Goal: Information Seeking & Learning: Find specific fact

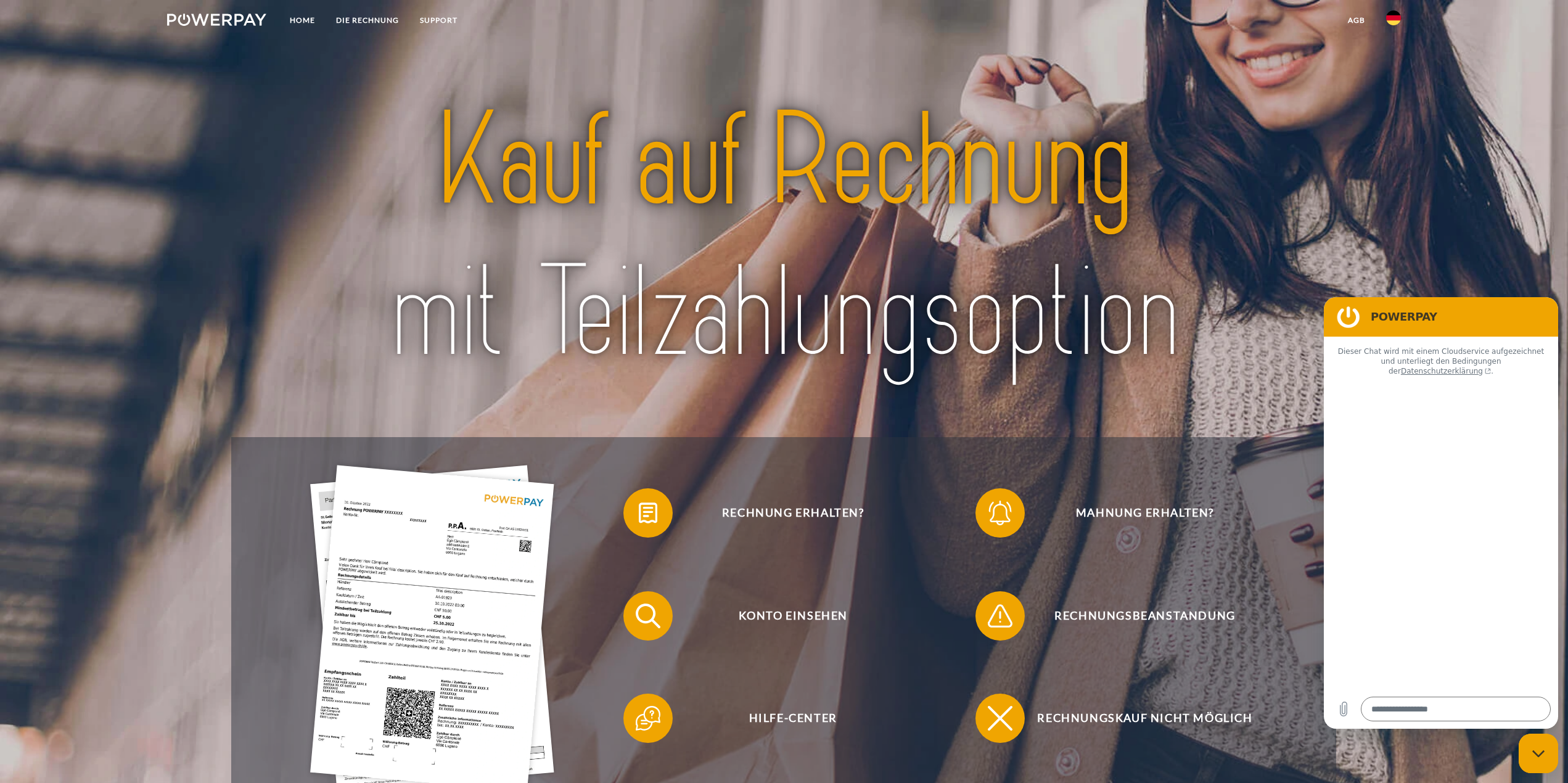
type textarea "*"
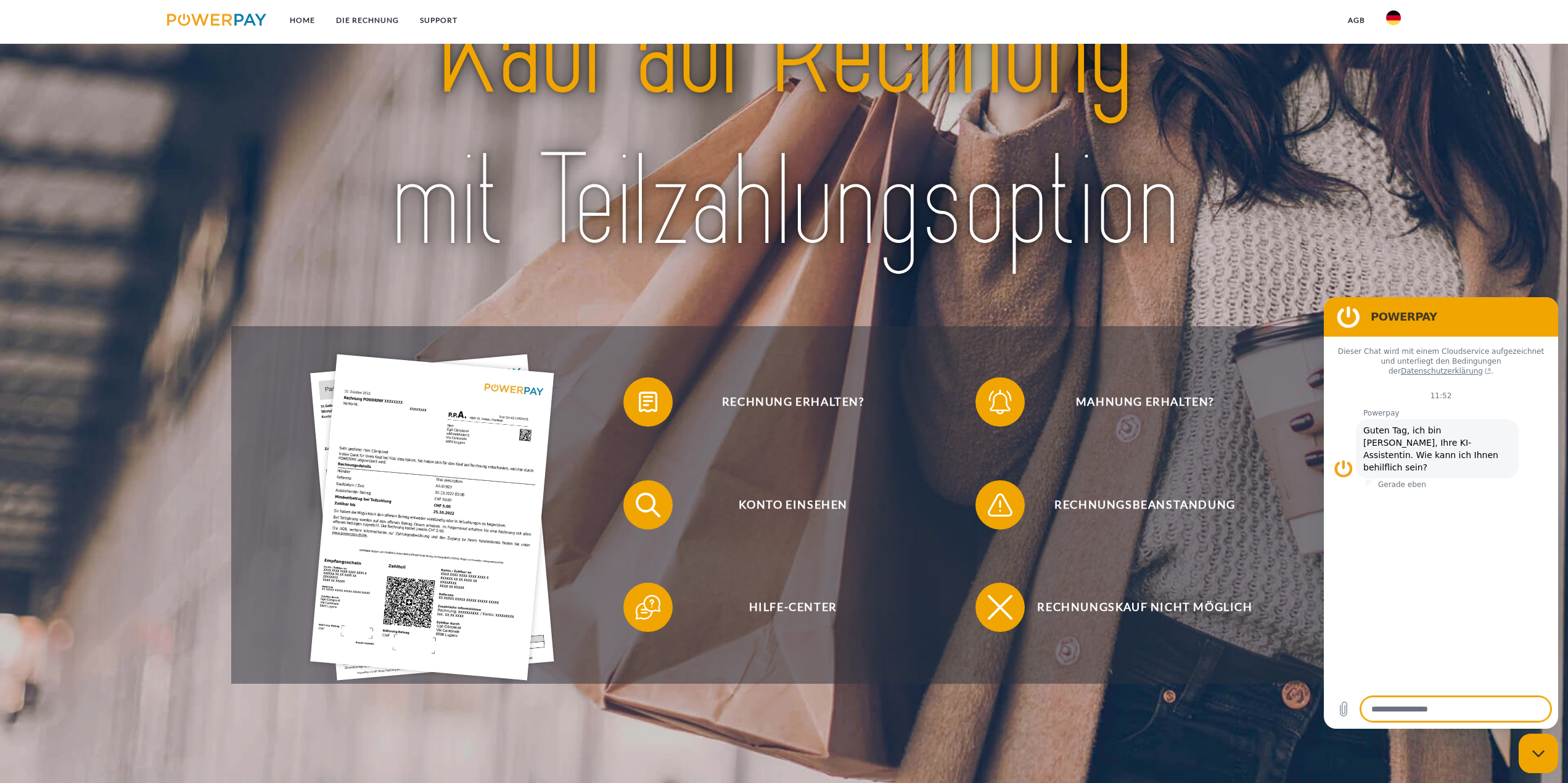
scroll to position [123, 0]
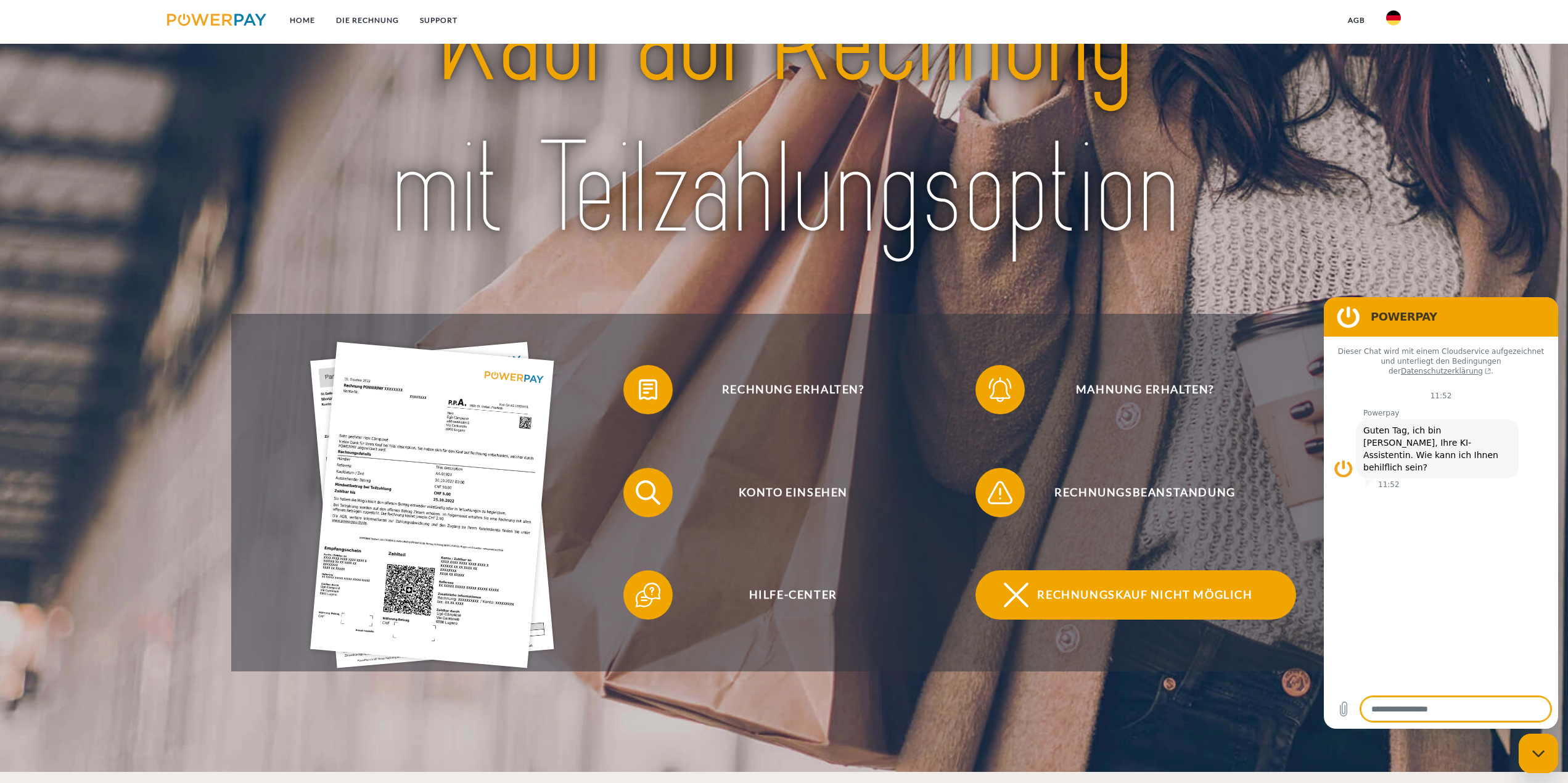
click at [1097, 599] on span "Rechnungskauf nicht möglich" at bounding box center [1145, 595] width 302 height 49
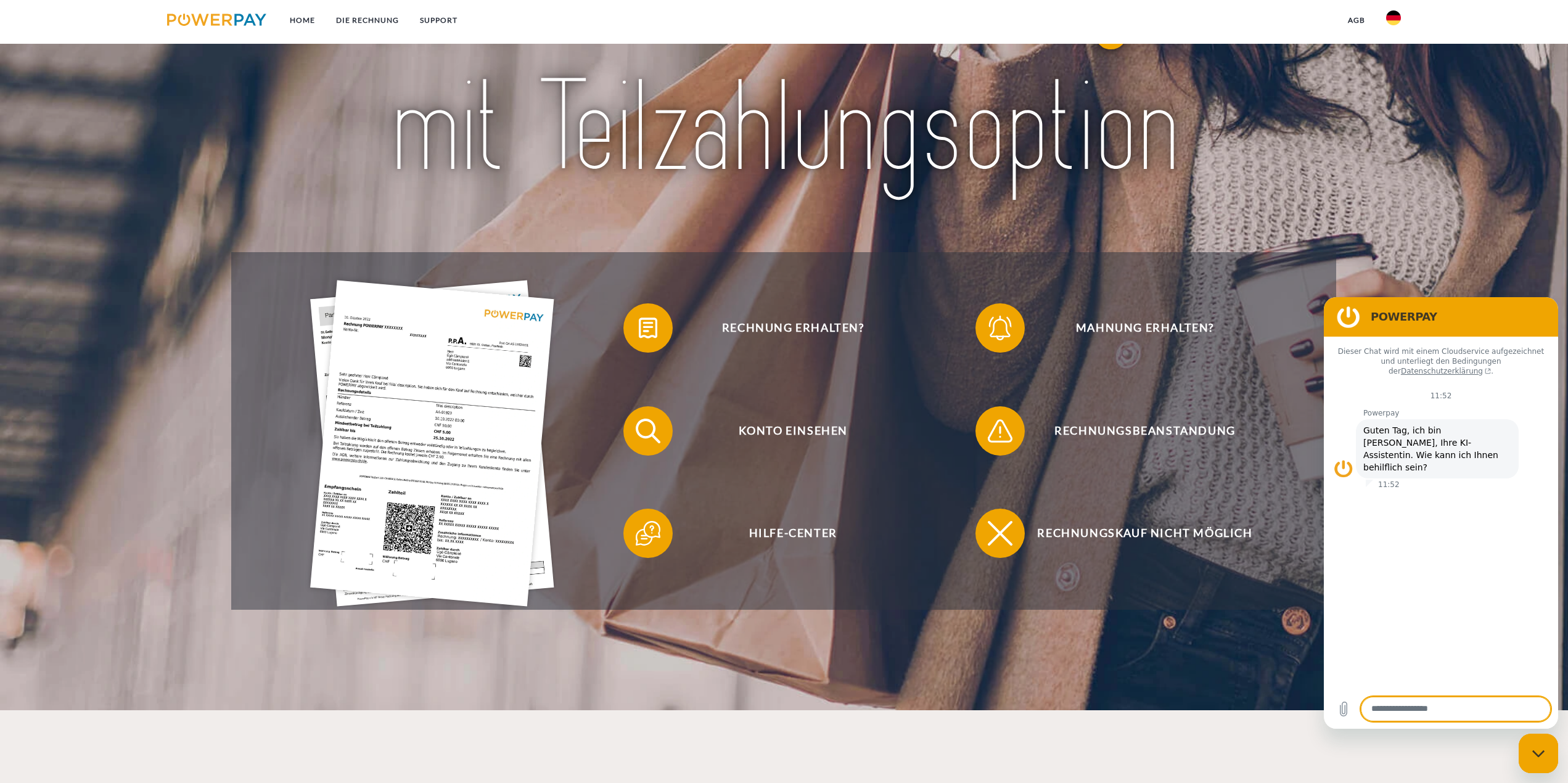
click at [1429, 271] on header "Home DIE RECHNUNG SUPPORT" at bounding box center [784, 262] width 1568 height 895
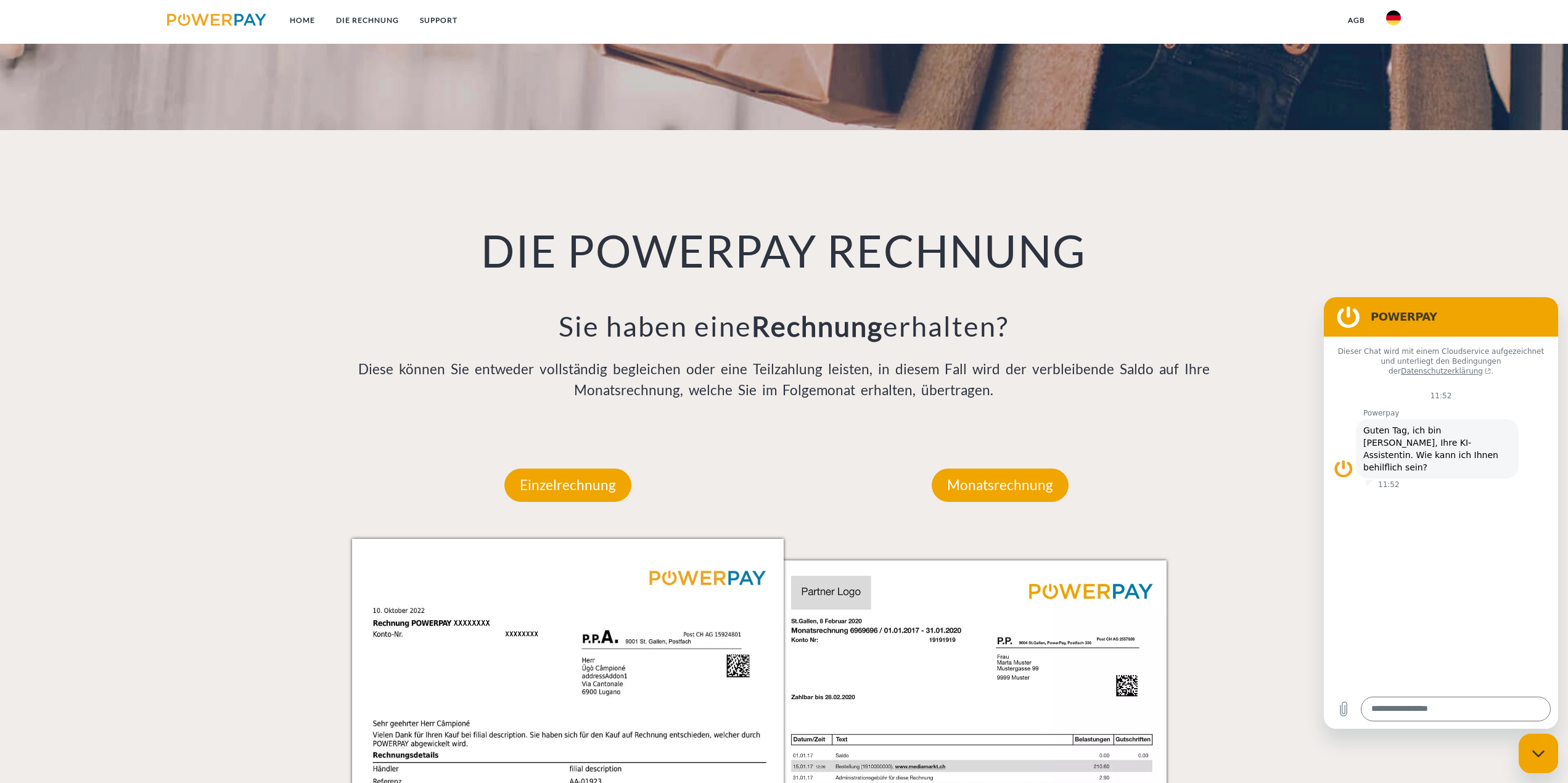
scroll to position [863, 0]
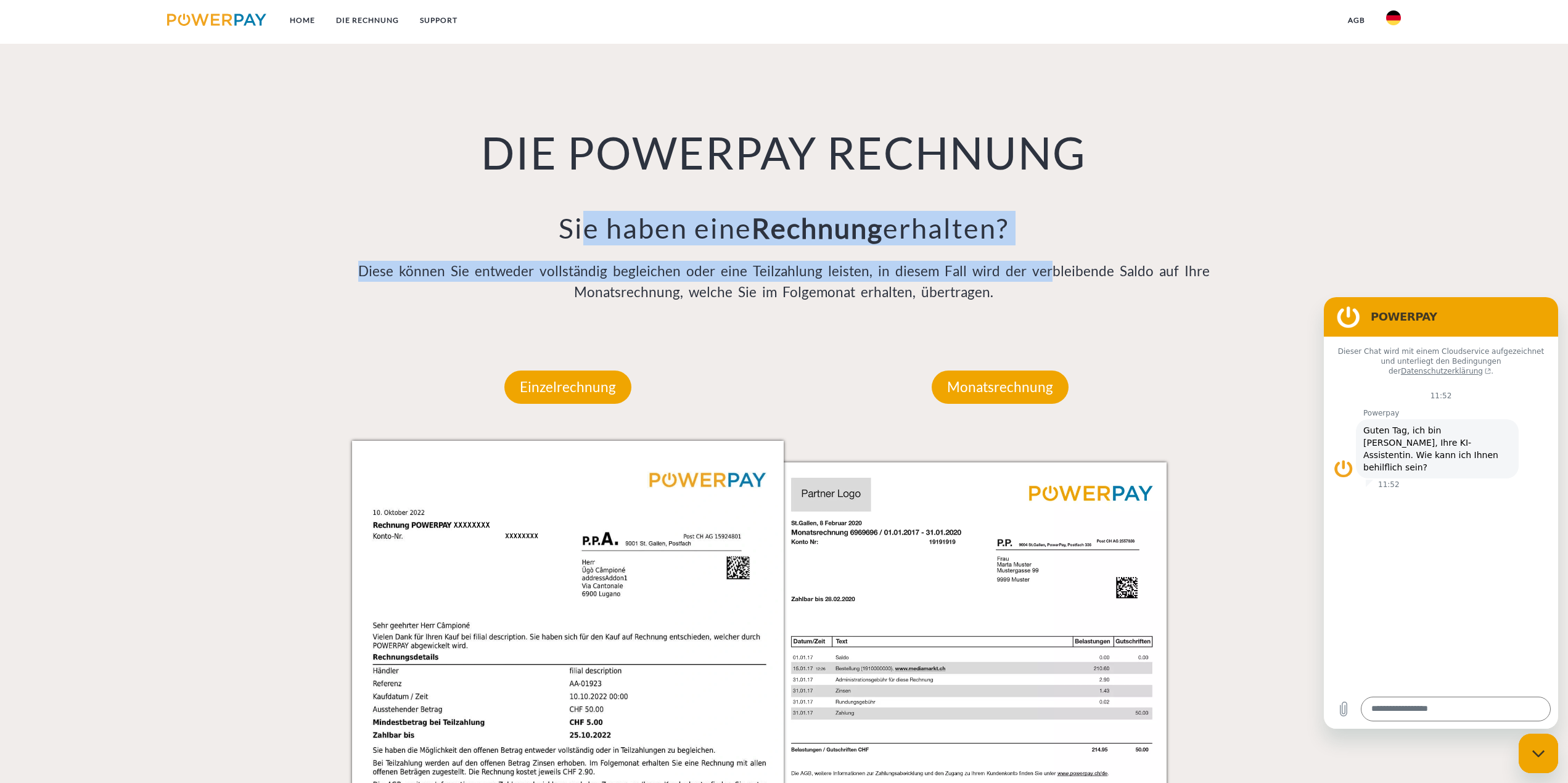
drag, startPoint x: 864, startPoint y: 259, endPoint x: 1048, endPoint y: 282, distance: 185.4
click at [1048, 282] on div "DIE POWERPAY RECHNUNG Sie haben eine Rechnung erhalten? Diese können Sie entwed…" at bounding box center [784, 183] width 884 height 302
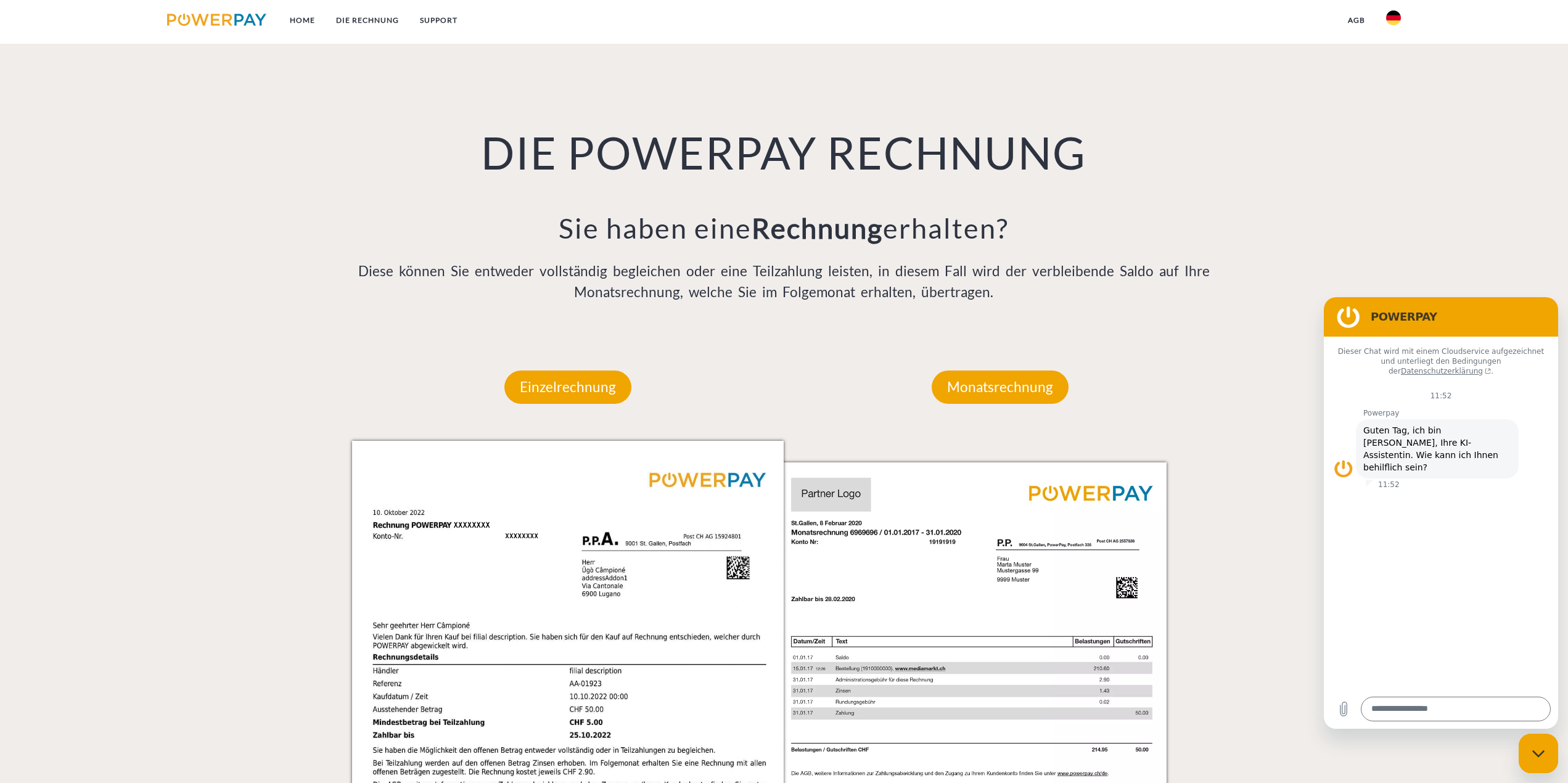
click at [770, 312] on div "DIE POWERPAY RECHNUNG Sie haben eine Rechnung erhalten? Diese können Sie entwed…" at bounding box center [784, 183] width 884 height 302
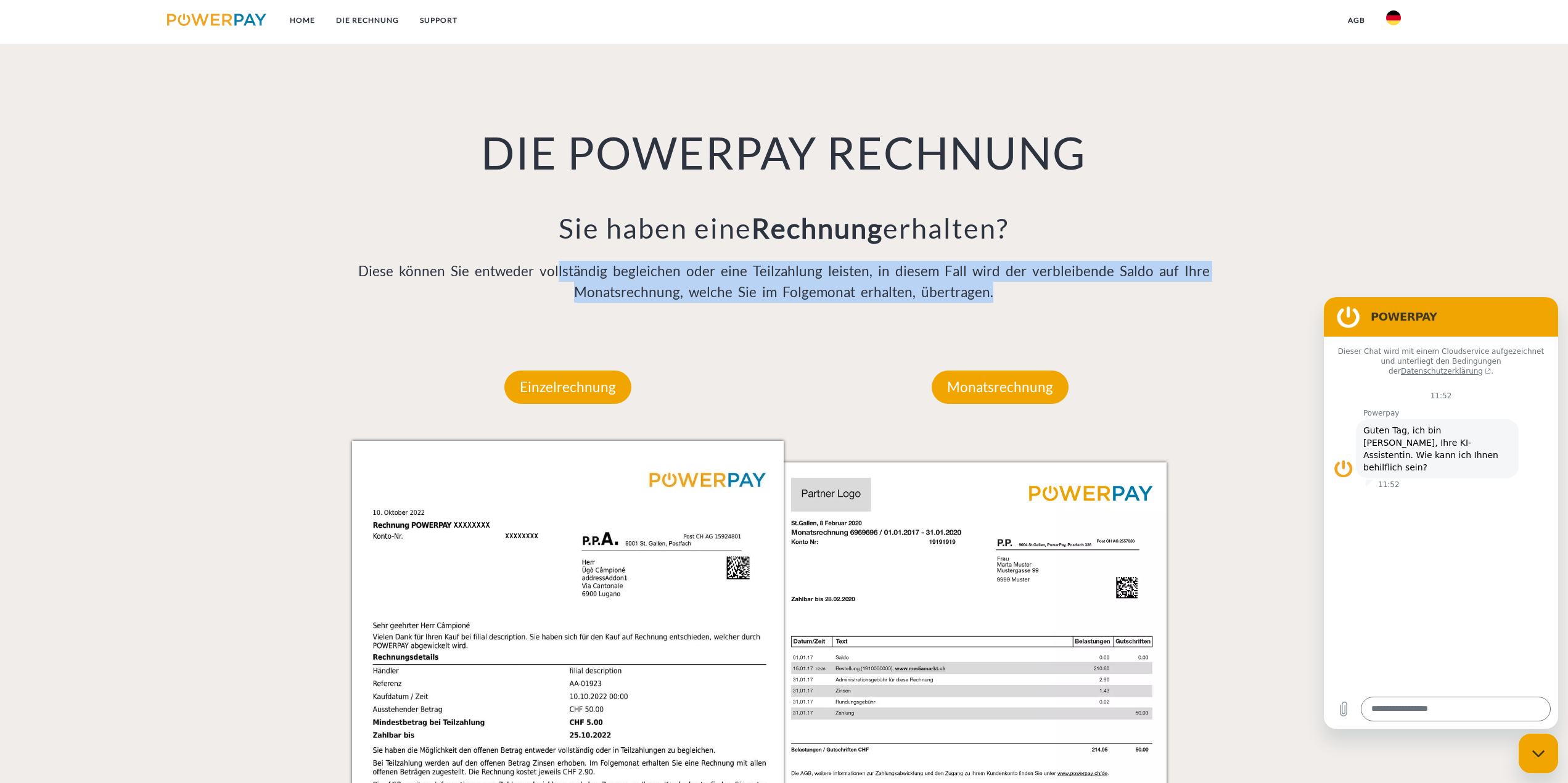
drag, startPoint x: 561, startPoint y: 280, endPoint x: 1081, endPoint y: 297, distance: 520.3
click at [1081, 297] on p "Diese können Sie entweder vollständig begleichen oder eine Teilzahlung leisten,…" at bounding box center [784, 282] width 865 height 42
drag, startPoint x: 869, startPoint y: 271, endPoint x: 879, endPoint y: 267, distance: 10.8
click at [869, 270] on p "Diese können Sie entweder vollständig begleichen oder eine Teilzahlung leisten,…" at bounding box center [784, 282] width 865 height 42
click at [1034, 268] on p "Diese können Sie entweder vollständig begleichen oder eine Teilzahlung leisten,…" at bounding box center [784, 282] width 865 height 42
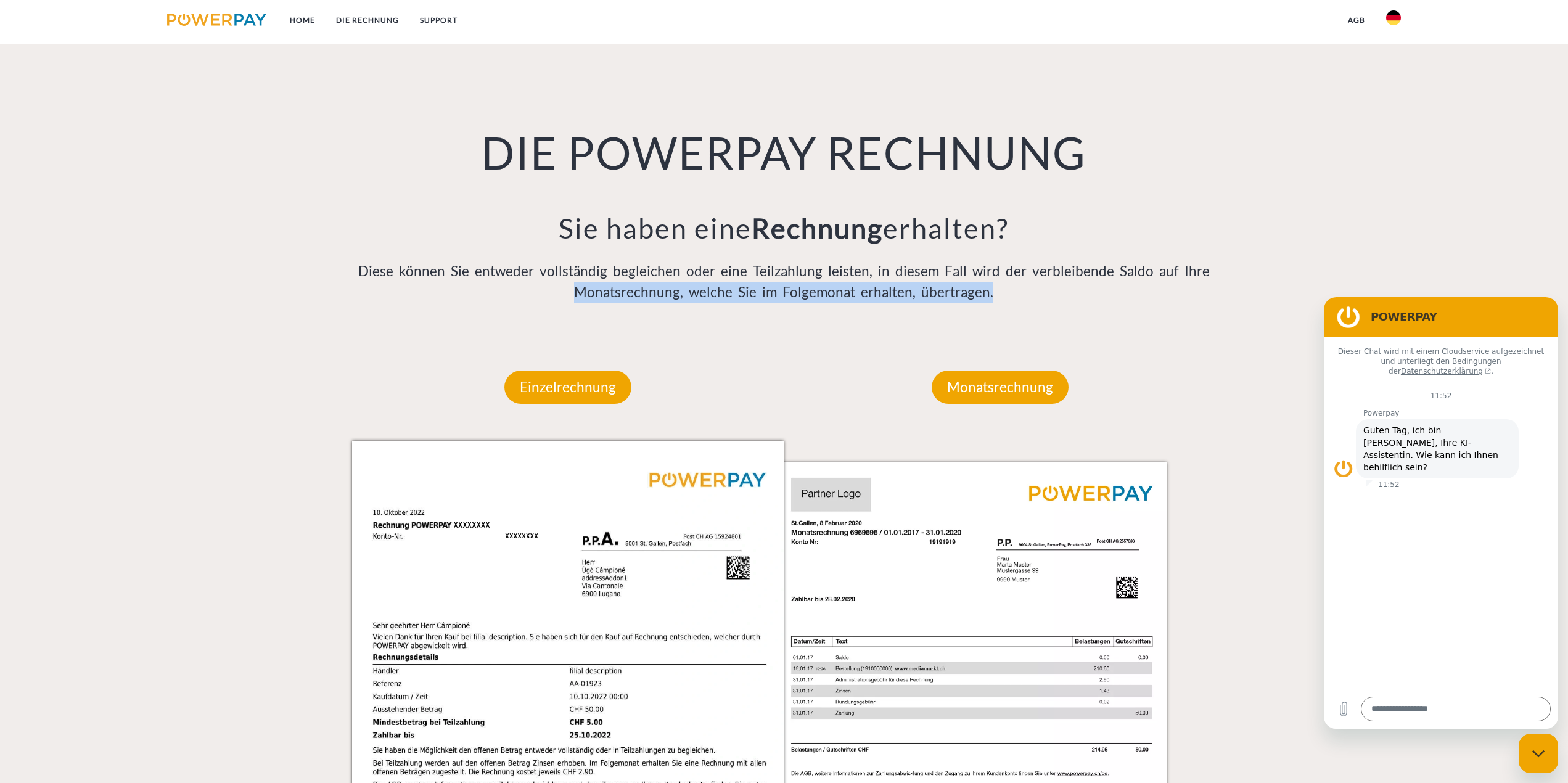
drag, startPoint x: 579, startPoint y: 285, endPoint x: 1013, endPoint y: 283, distance: 434.0
click at [1013, 283] on p "Diese können Sie entweder vollständig begleichen oder eine Teilzahlung leisten,…" at bounding box center [784, 282] width 865 height 42
click at [946, 294] on p "Diese können Sie entweder vollständig begleichen oder eine Teilzahlung leisten,…" at bounding box center [784, 282] width 865 height 42
drag, startPoint x: 995, startPoint y: 291, endPoint x: 370, endPoint y: 292, distance: 625.0
click at [370, 292] on p "Diese können Sie entweder vollständig begleichen oder eine Teilzahlung leisten,…" at bounding box center [784, 282] width 865 height 42
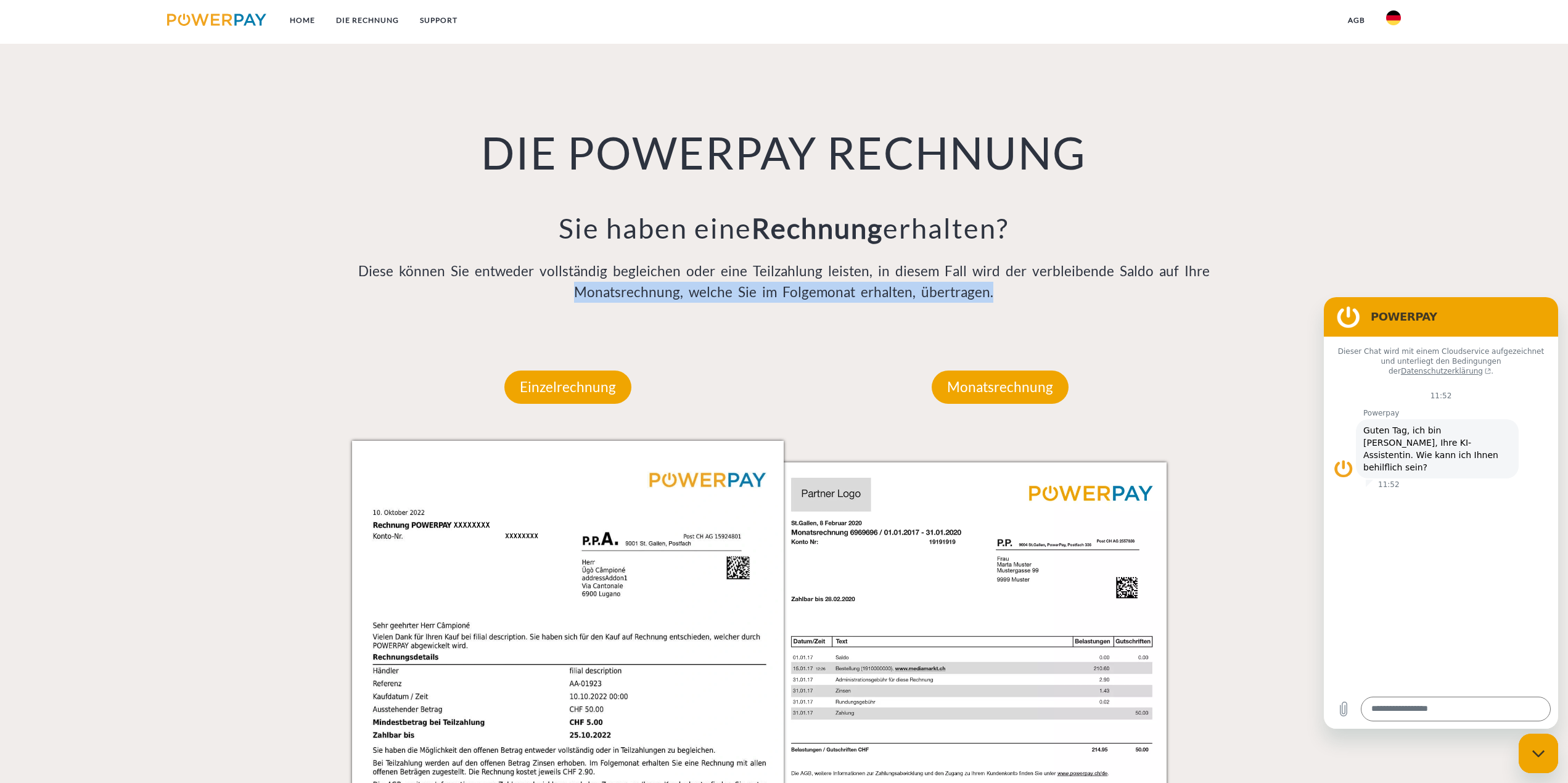
click at [942, 290] on p "Diese können Sie entweder vollständig begleichen oder eine Teilzahlung leisten,…" at bounding box center [784, 282] width 865 height 42
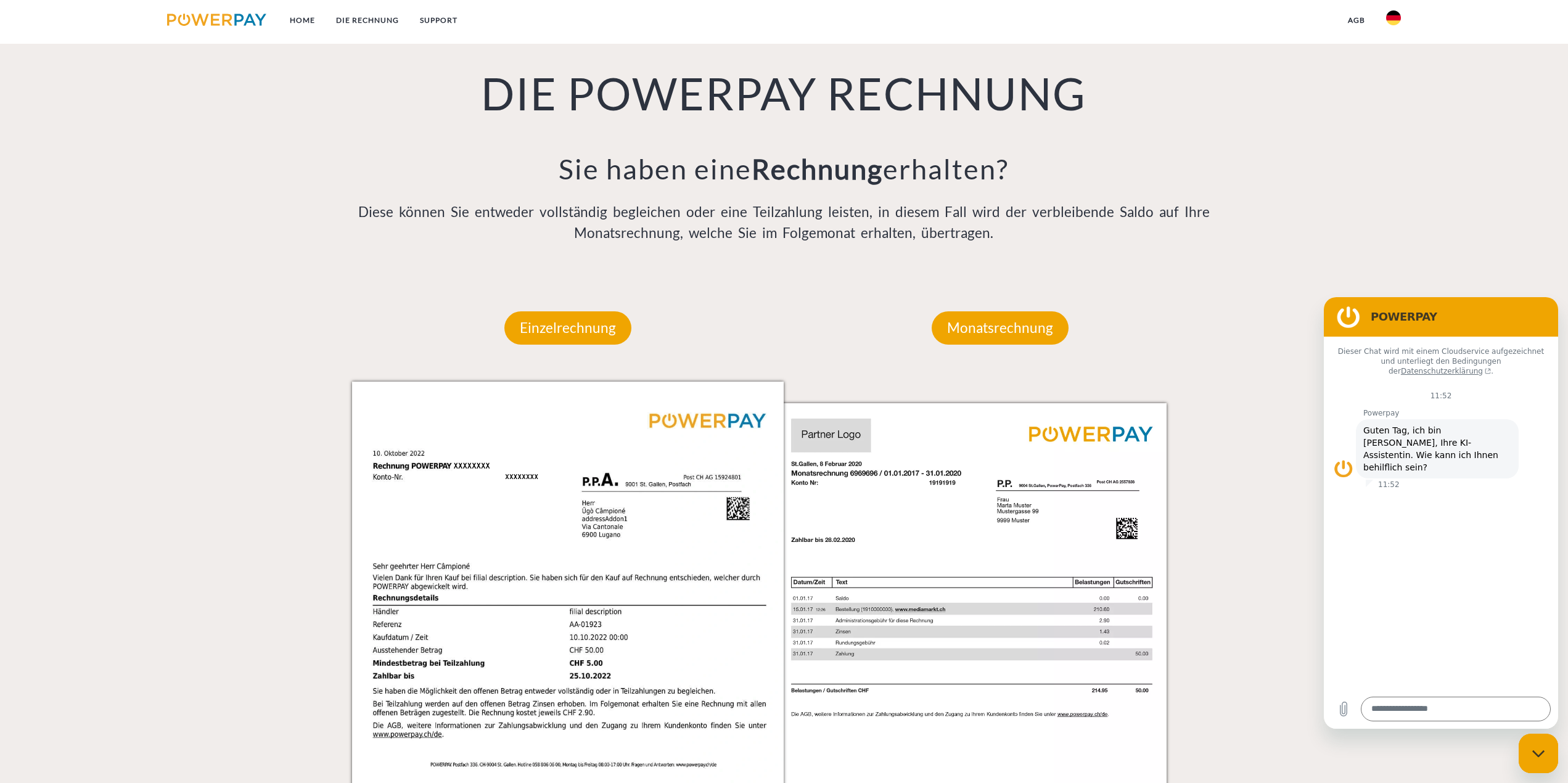
scroll to position [1171, 0]
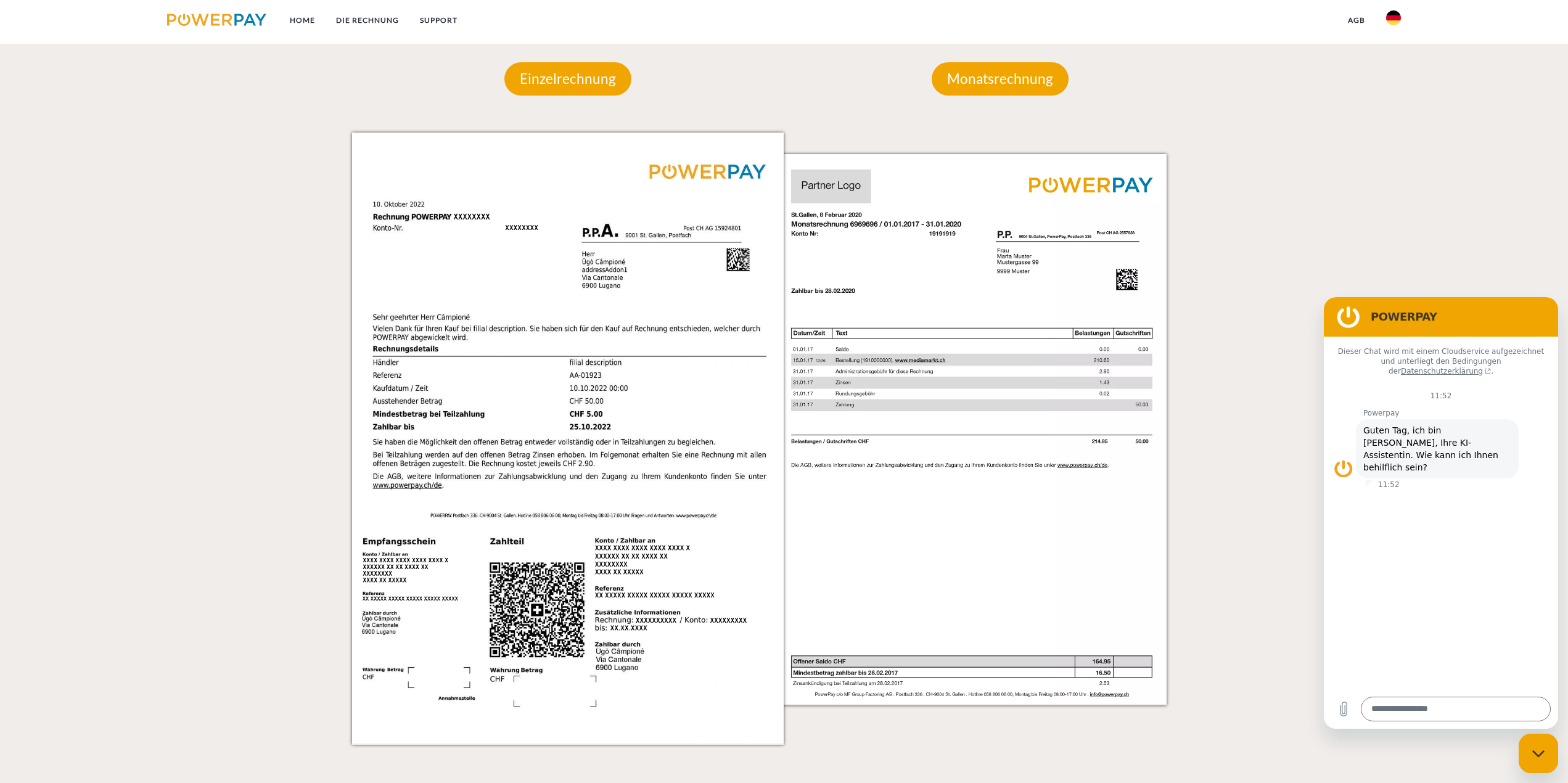
click at [1259, 169] on div "Einzelrechnung Einzelrechnung Rechnungs- und Kontonummer Ihre Rechnungs –und Ko…" at bounding box center [784, 385] width 1105 height 719
click at [558, 397] on img at bounding box center [568, 438] width 432 height 611
click at [1060, 455] on img at bounding box center [994, 438] width 432 height 611
click at [958, 373] on img at bounding box center [994, 438] width 432 height 611
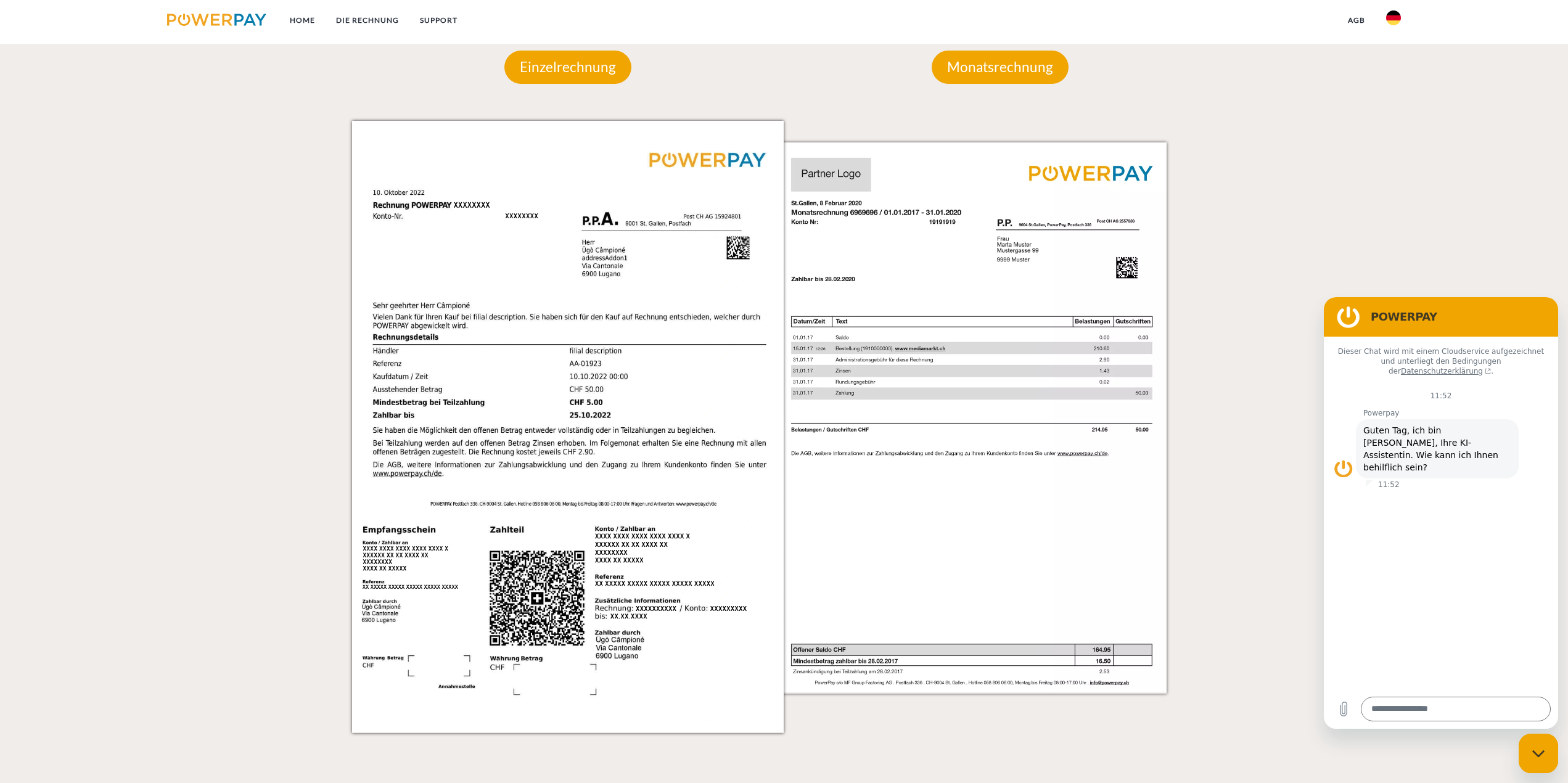
scroll to position [1048, 0]
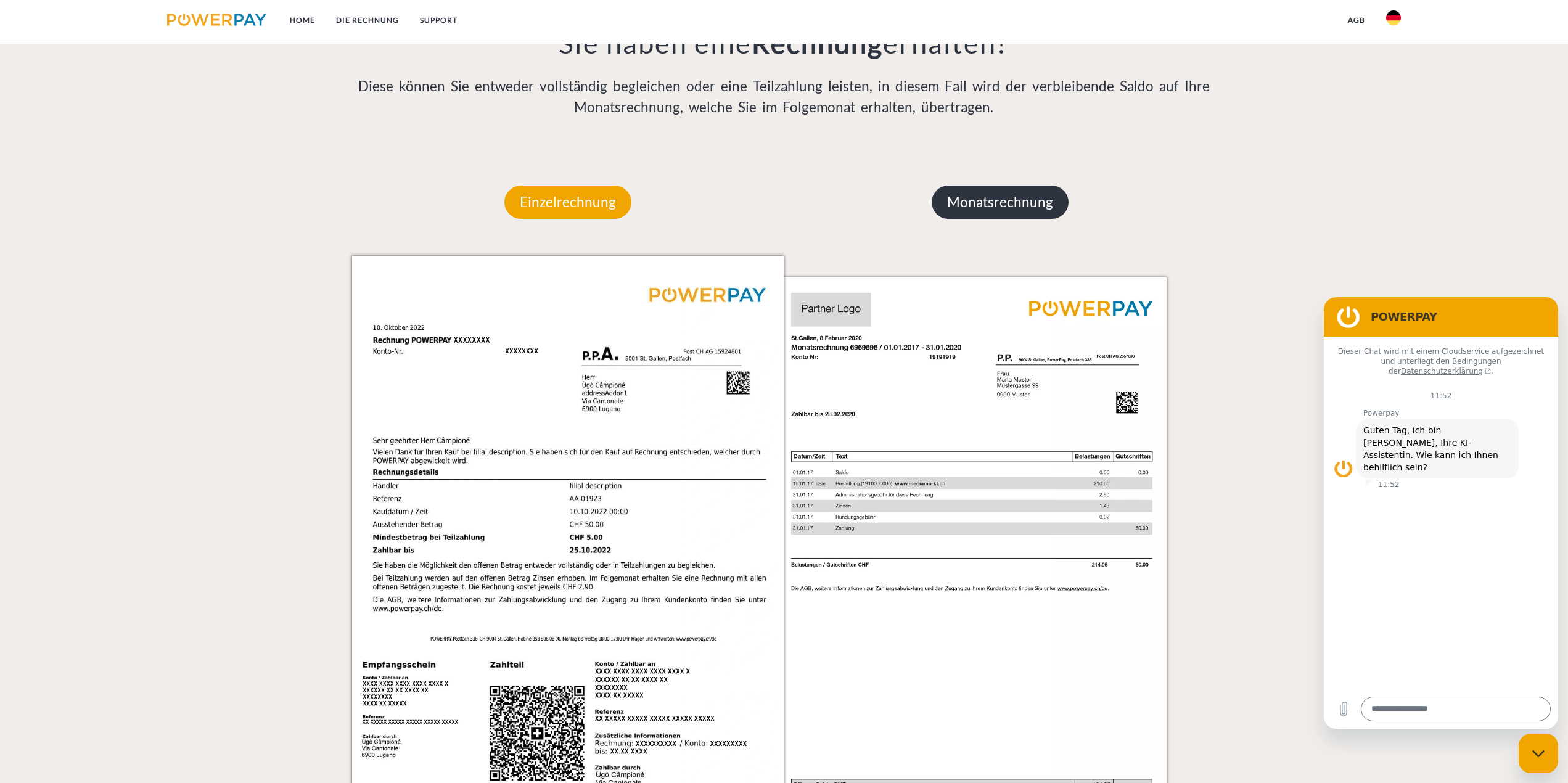
click at [1025, 199] on p "Monatsrechnung" at bounding box center [1000, 203] width 137 height 33
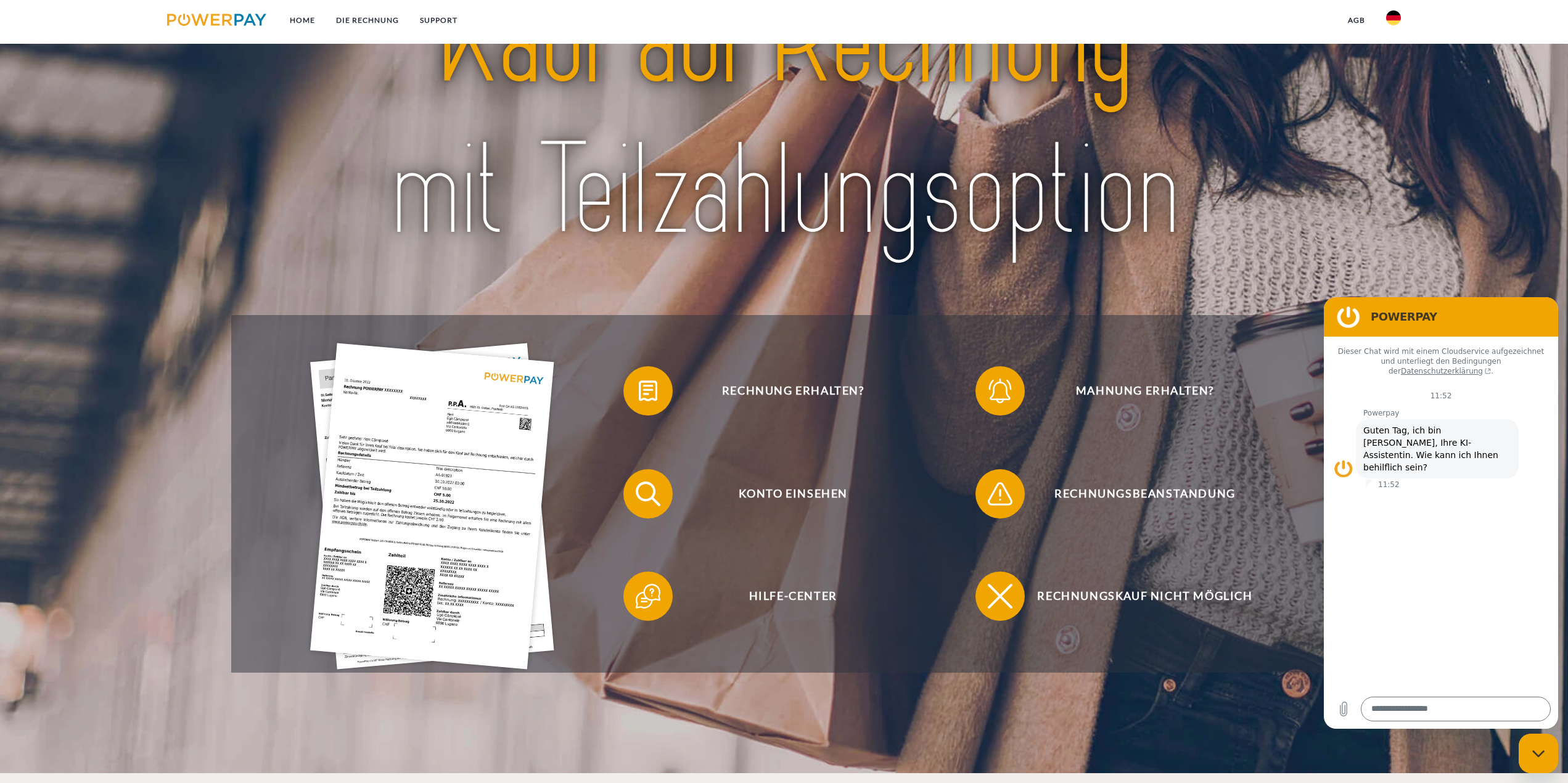
scroll to position [0, 0]
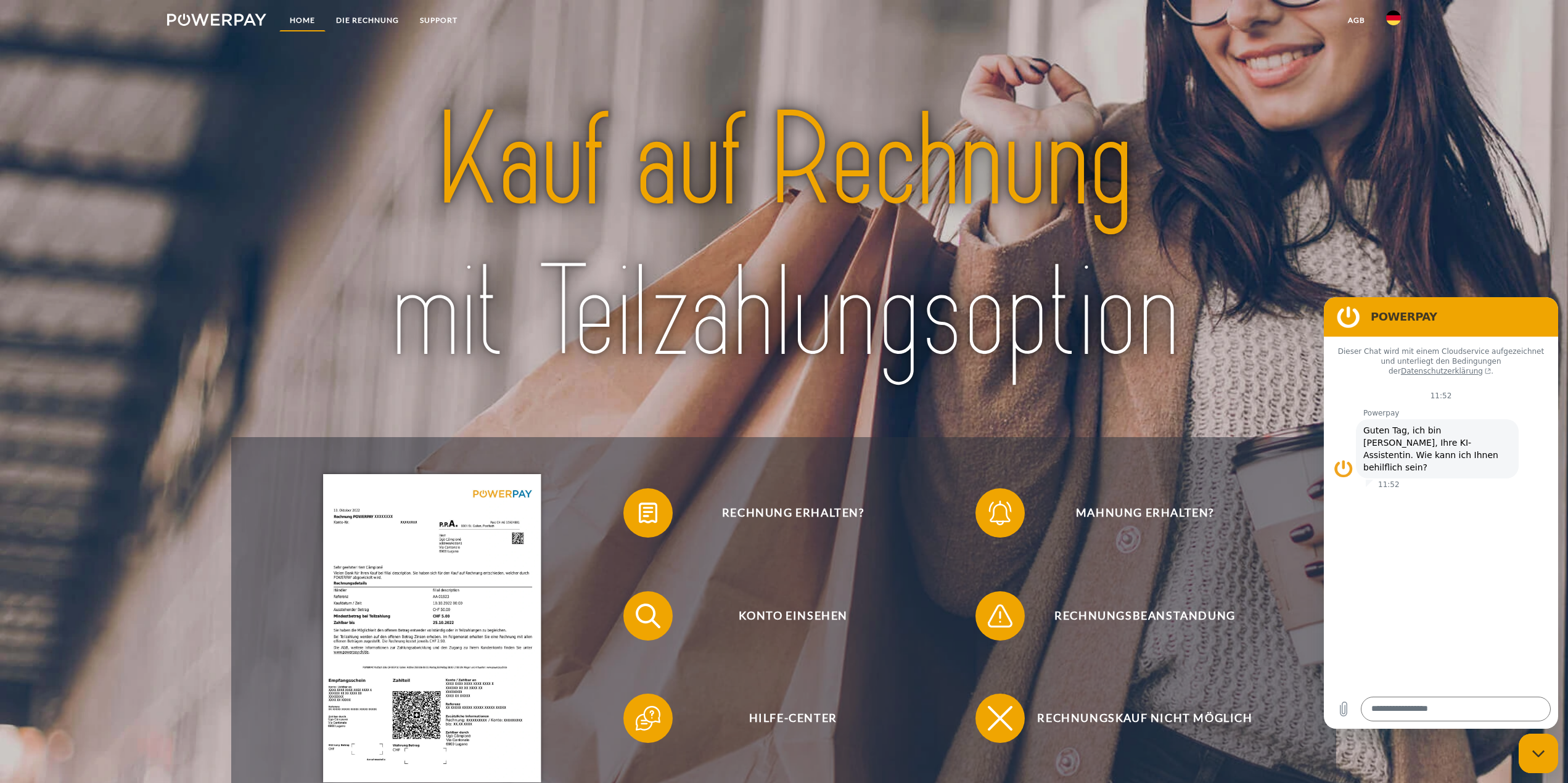
click at [300, 21] on link "Home" at bounding box center [302, 20] width 46 height 22
click at [368, 19] on link "DIE RECHNUNG" at bounding box center [367, 20] width 84 height 22
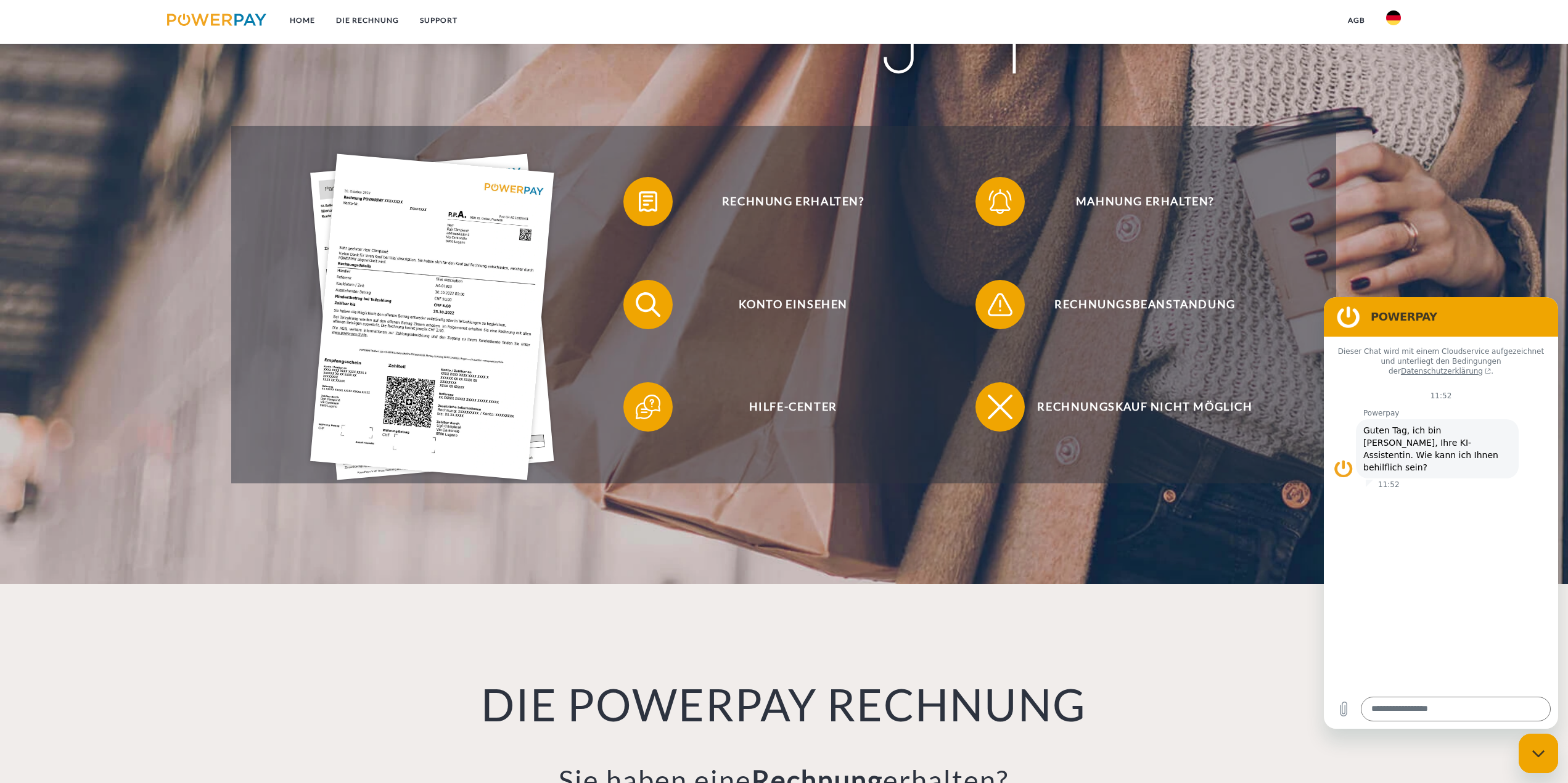
scroll to position [155, 0]
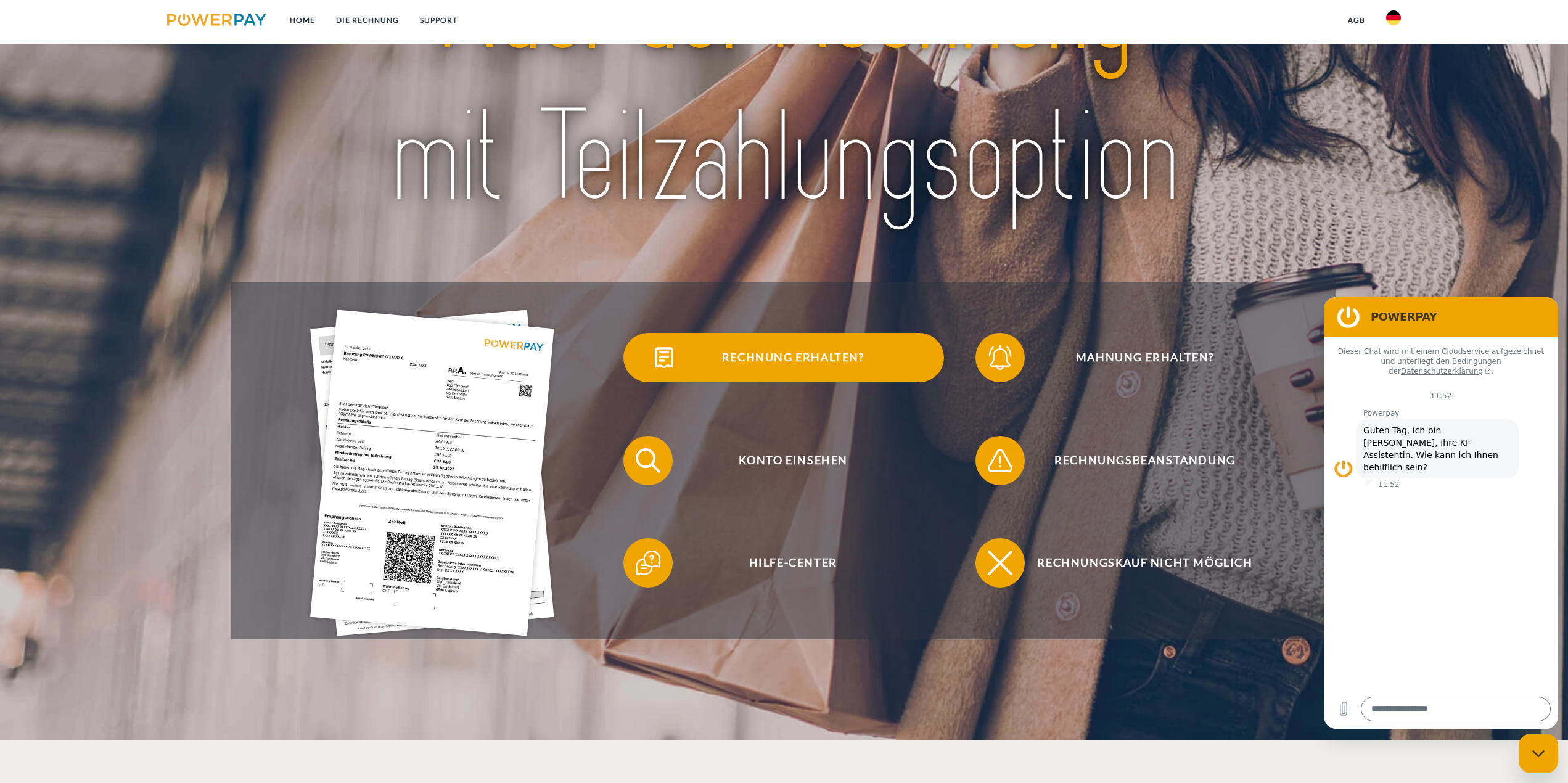
click at [717, 360] on span "Rechnung erhalten?" at bounding box center [793, 358] width 302 height 49
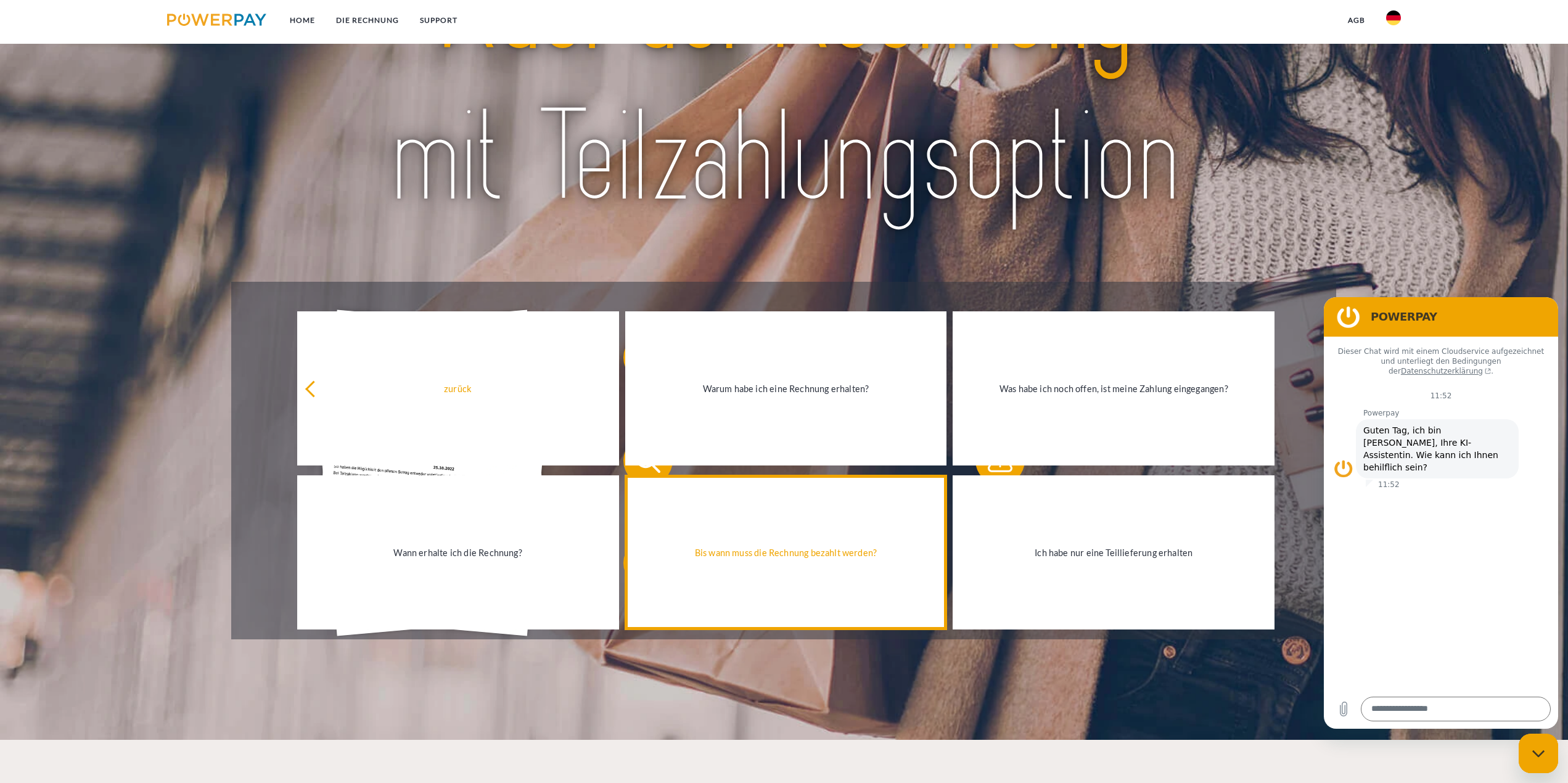
click at [756, 556] on div "Bis wann muss die Rechnung bezahlt werden?" at bounding box center [786, 552] width 307 height 17
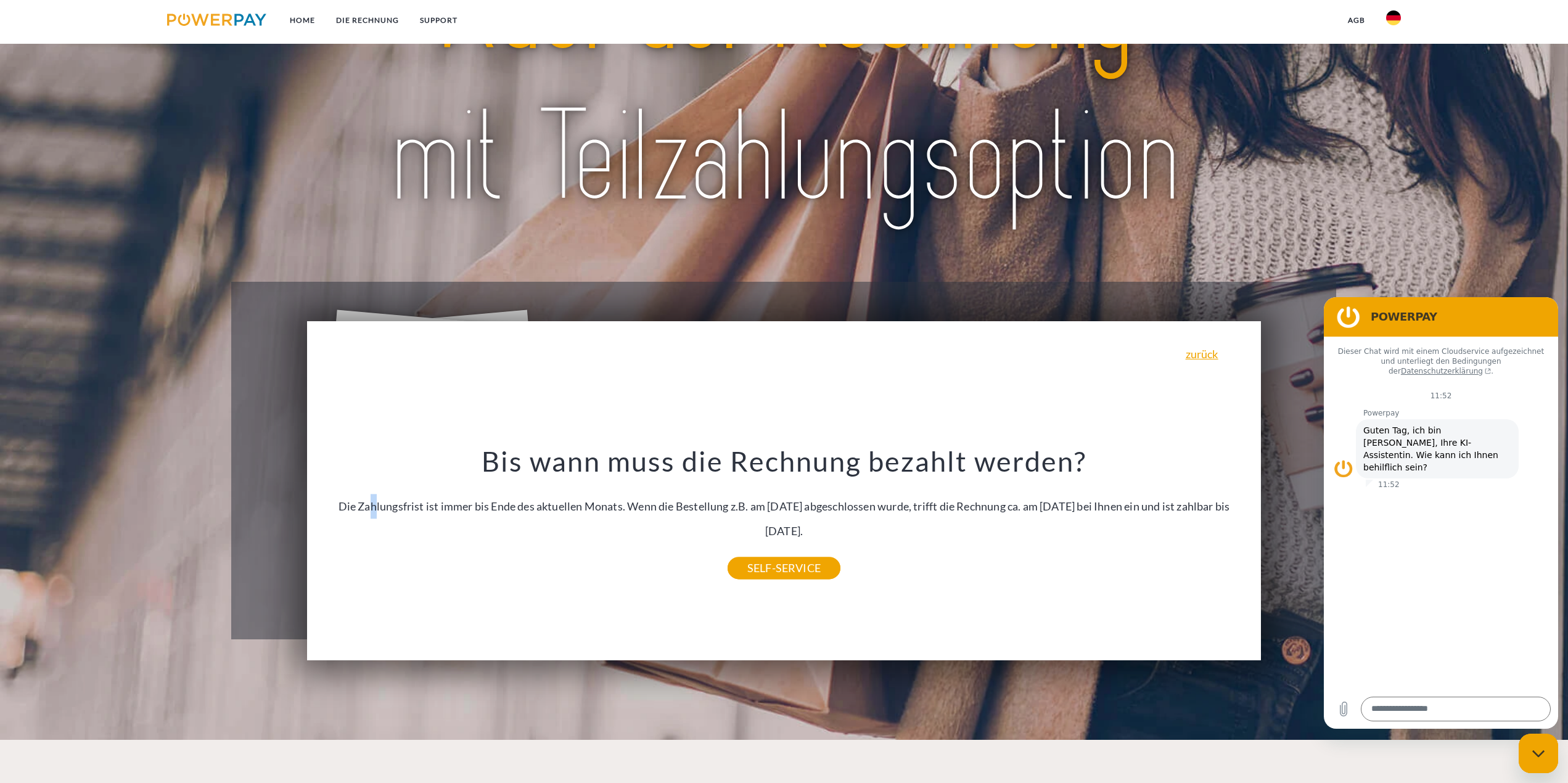
click at [372, 512] on div "Bis wann muss die Rechnung bezahlt werden? Die Zahlungsfrist ist immer bis Ende…" at bounding box center [784, 506] width 925 height 124
drag, startPoint x: 580, startPoint y: 506, endPoint x: 589, endPoint y: 506, distance: 9.0
click at [587, 506] on div "Bis wann muss die Rechnung bezahlt werden? Die Zahlungsfrist ist immer bis Ende…" at bounding box center [784, 506] width 925 height 124
drag, startPoint x: 653, startPoint y: 506, endPoint x: 661, endPoint y: 506, distance: 8.0
click at [661, 506] on div "Bis wann muss die Rechnung bezahlt werden? Die Zahlungsfrist ist immer bis Ende…" at bounding box center [784, 506] width 925 height 124
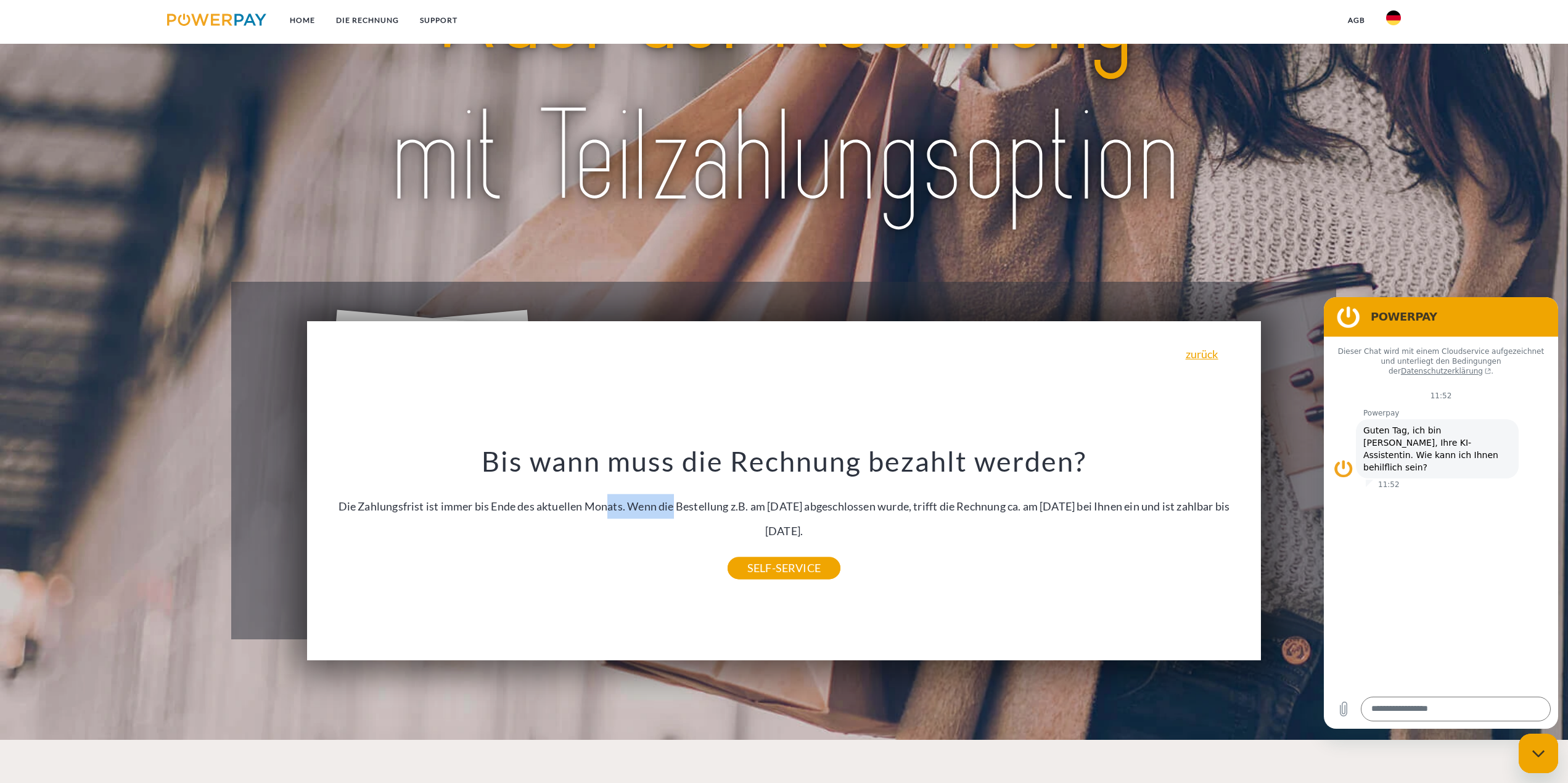
drag, startPoint x: 653, startPoint y: 510, endPoint x: 614, endPoint y: 511, distance: 39.0
click at [651, 510] on div "Bis wann muss die Rechnung bezahlt werden? Die Zahlungsfrist ist immer bis Ende…" at bounding box center [784, 506] width 925 height 124
drag, startPoint x: 913, startPoint y: 507, endPoint x: 1036, endPoint y: 511, distance: 123.1
click at [1012, 514] on div "Bis wann muss die Rechnung bezahlt werden? Die Zahlungsfrist ist immer bis Ende…" at bounding box center [784, 506] width 925 height 124
drag, startPoint x: 1076, startPoint y: 511, endPoint x: 1228, endPoint y: 524, distance: 152.6
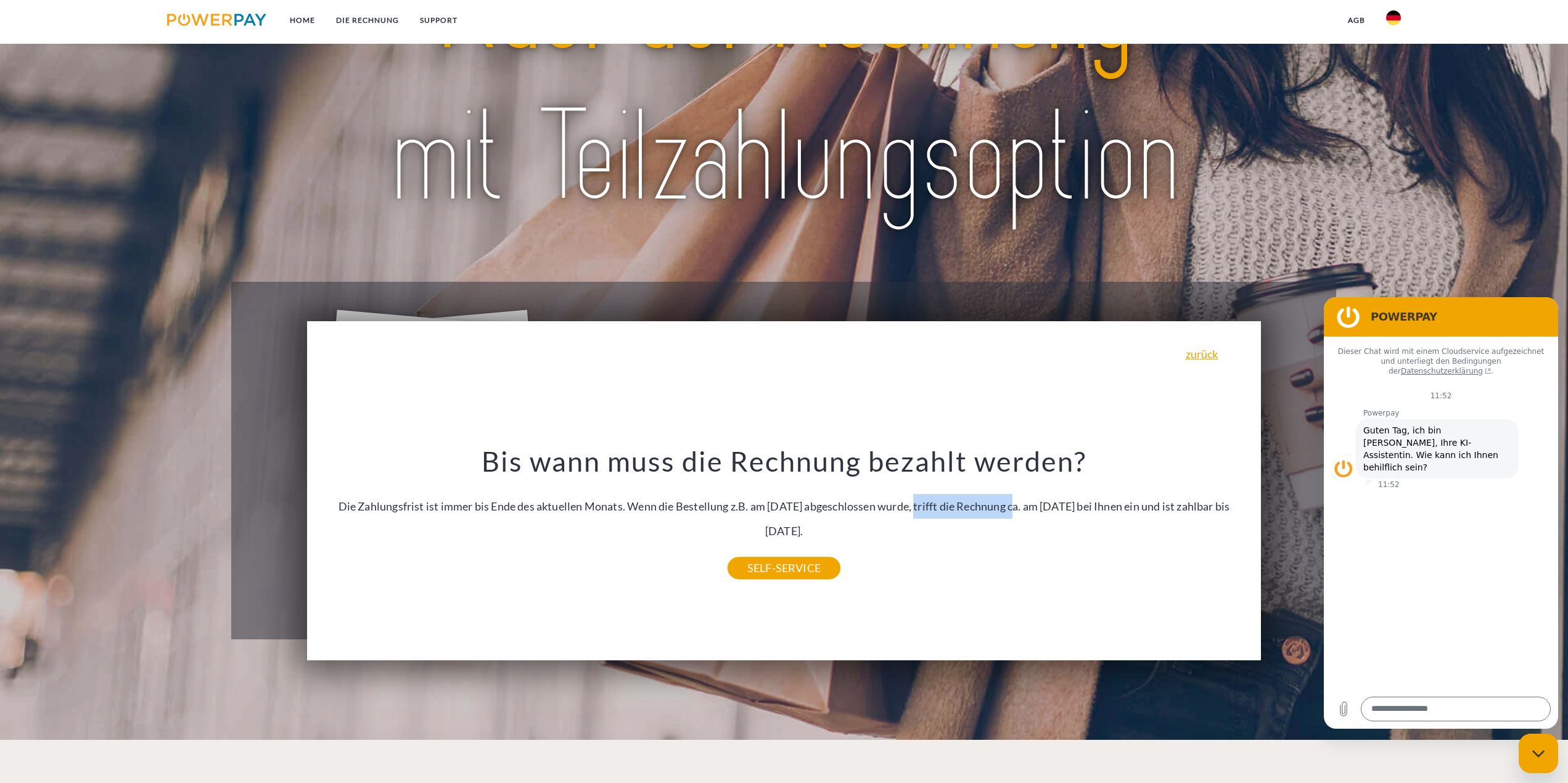
click at [1228, 524] on div "Bis wann muss die Rechnung bezahlt werden? Die Zahlungsfrist ist immer bis Ende…" at bounding box center [784, 506] width 925 height 124
click at [864, 530] on div "Bis wann muss die Rechnung bezahlt werden? Die Zahlungsfrist ist immer bis Ende…" at bounding box center [784, 506] width 925 height 124
click at [1215, 355] on link "zurück" at bounding box center [1202, 354] width 33 height 11
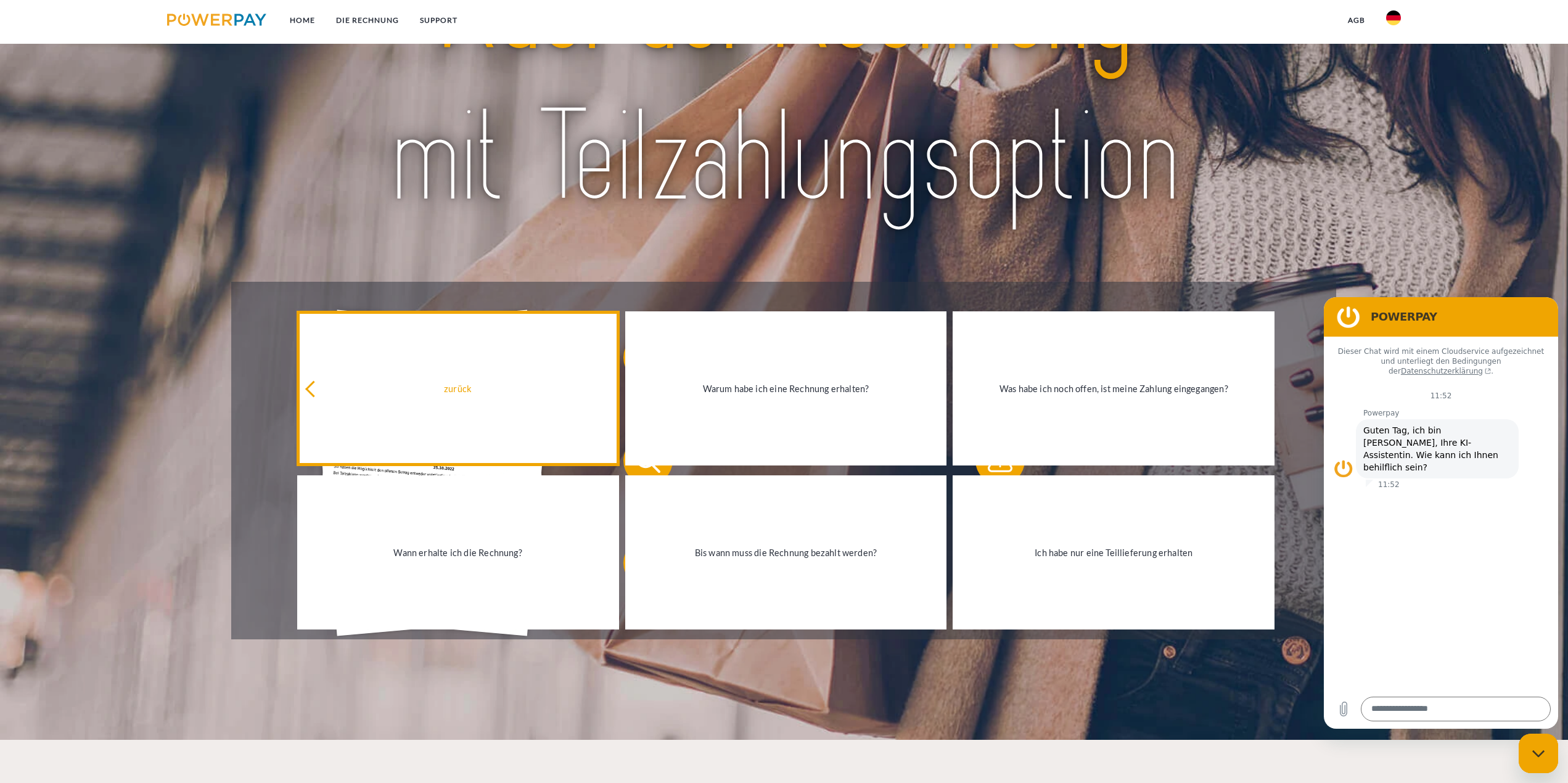
click at [332, 391] on div "zurück" at bounding box center [458, 388] width 307 height 17
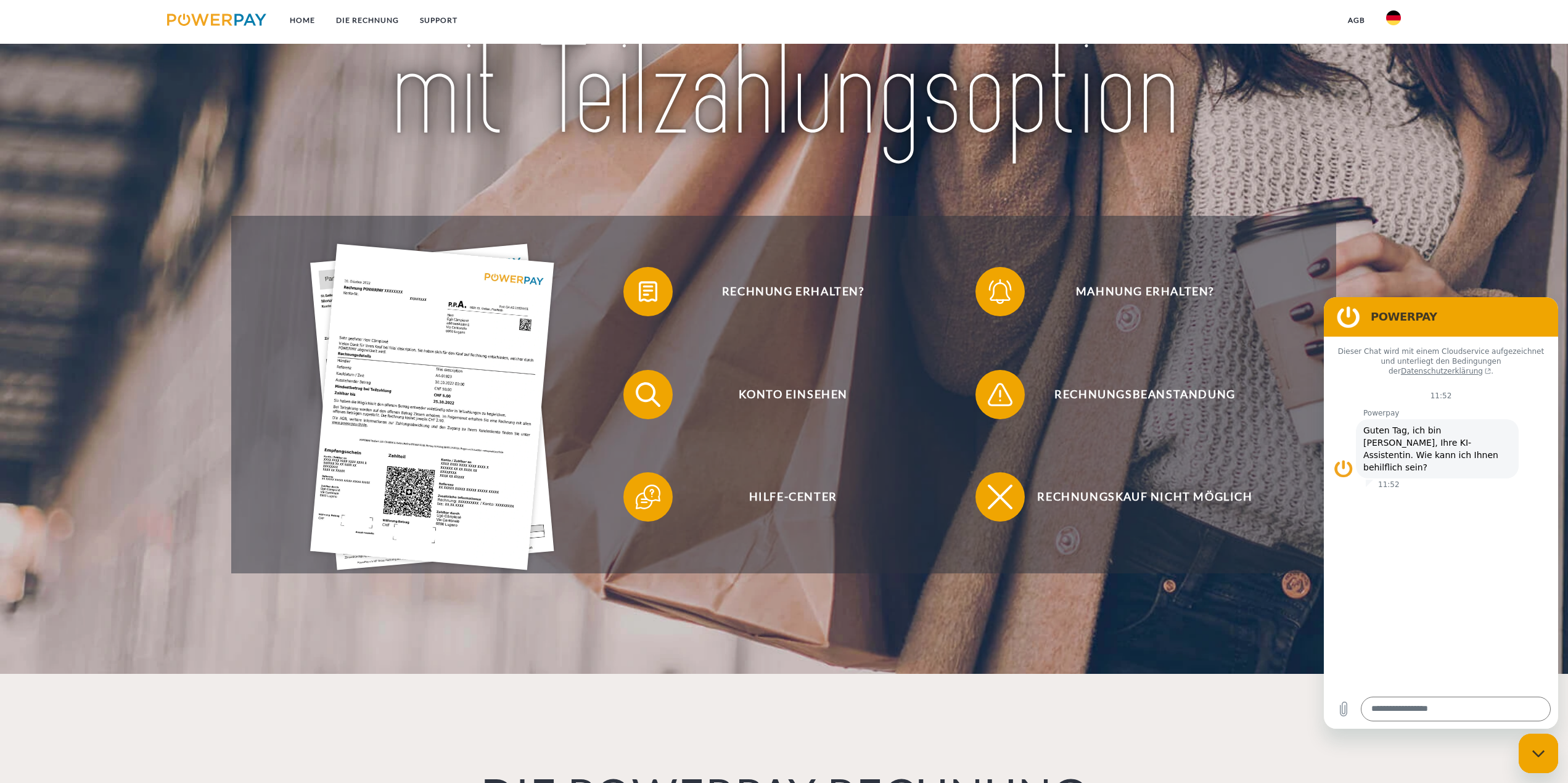
scroll to position [340, 0]
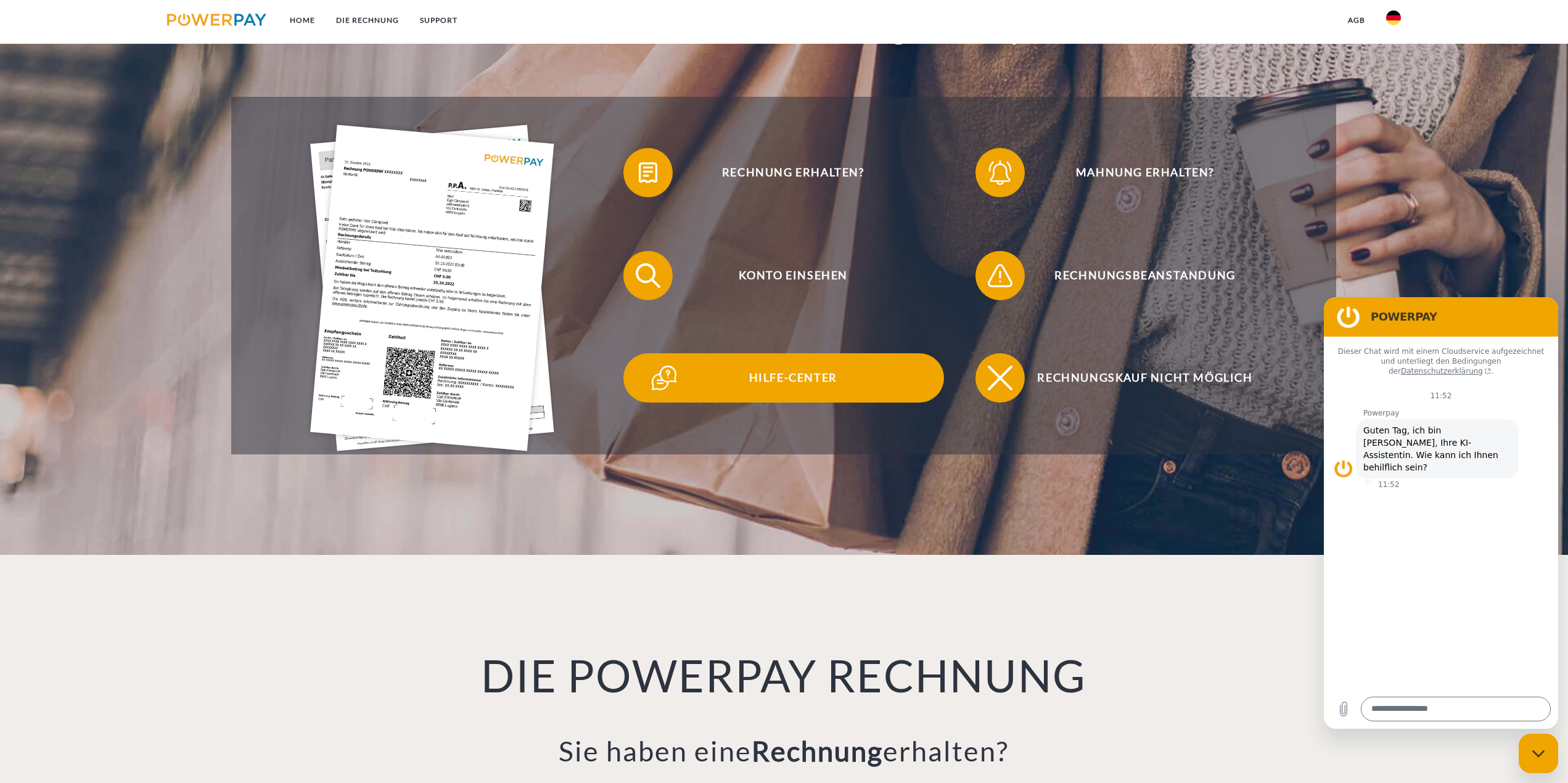
click at [788, 374] on span "Hilfe-Center" at bounding box center [793, 378] width 302 height 49
